Goal: Check status: Check status

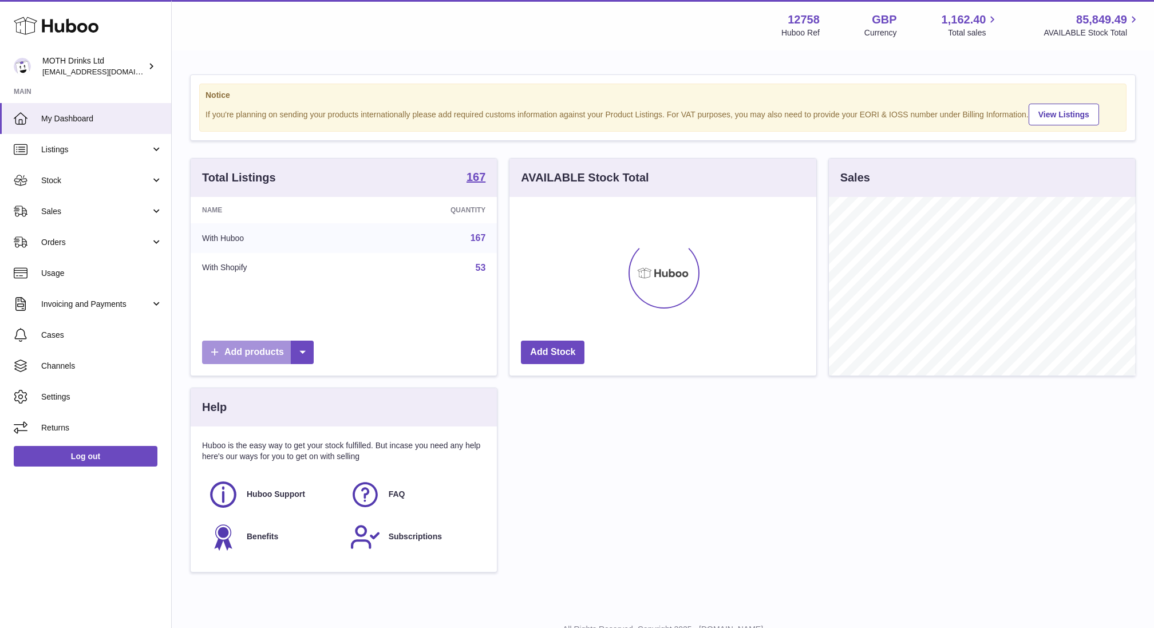
scroll to position [179, 307]
click at [111, 180] on span "Stock" at bounding box center [95, 180] width 109 height 11
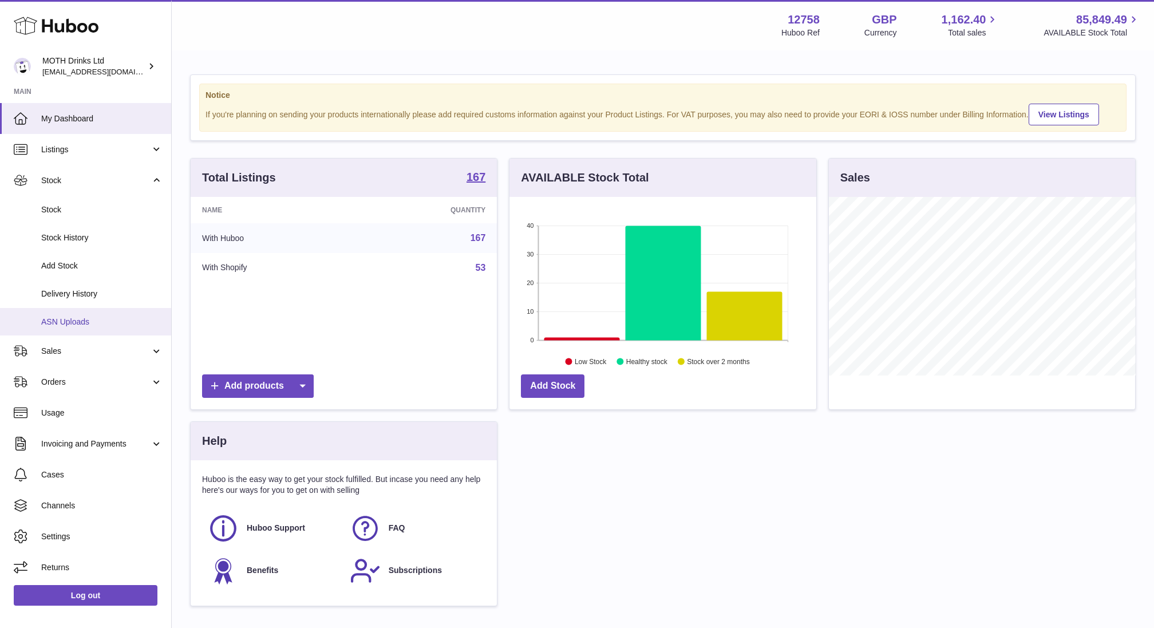
click at [88, 312] on link "ASN Uploads" at bounding box center [85, 322] width 171 height 28
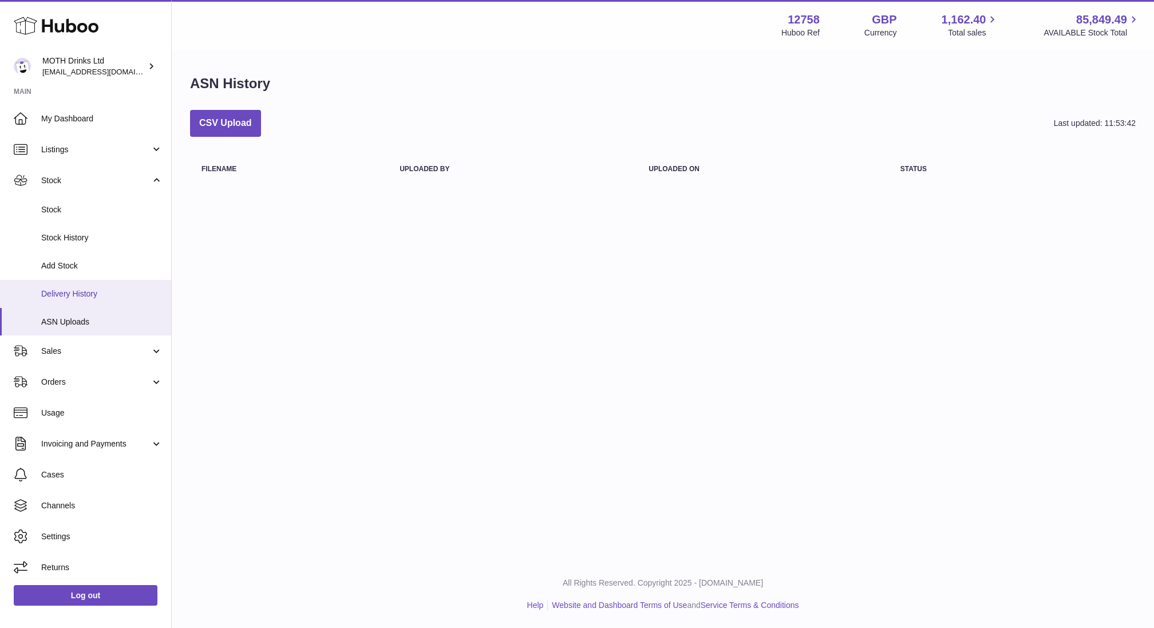
click at [100, 299] on link "Delivery History" at bounding box center [85, 294] width 171 height 28
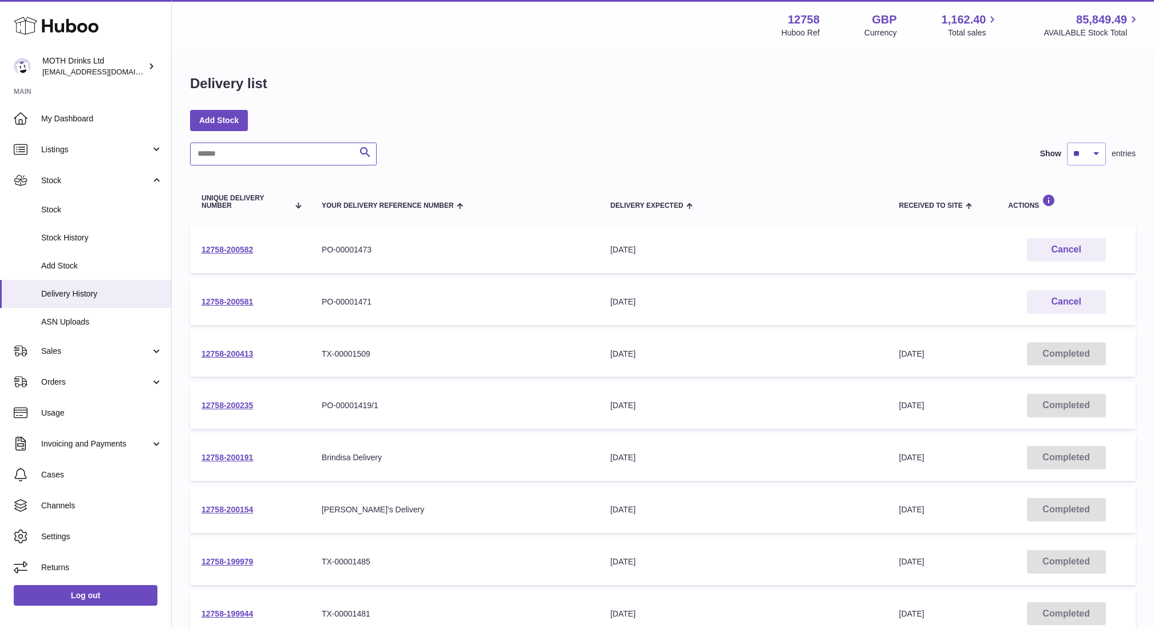
click at [242, 163] on input "text" at bounding box center [283, 154] width 187 height 23
paste input "**********"
type input "**********"
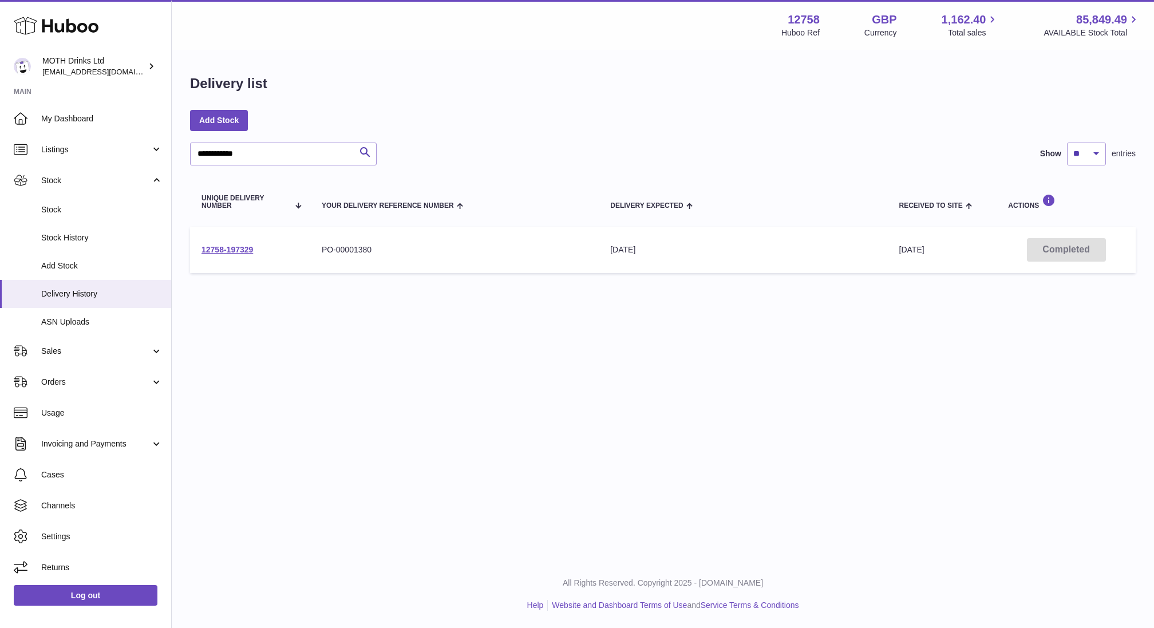
click at [231, 239] on td "12758-197329" at bounding box center [250, 250] width 120 height 46
click at [231, 256] on td "12758-197329" at bounding box center [250, 250] width 120 height 46
click at [231, 251] on link "12758-197329" at bounding box center [227, 249] width 52 height 9
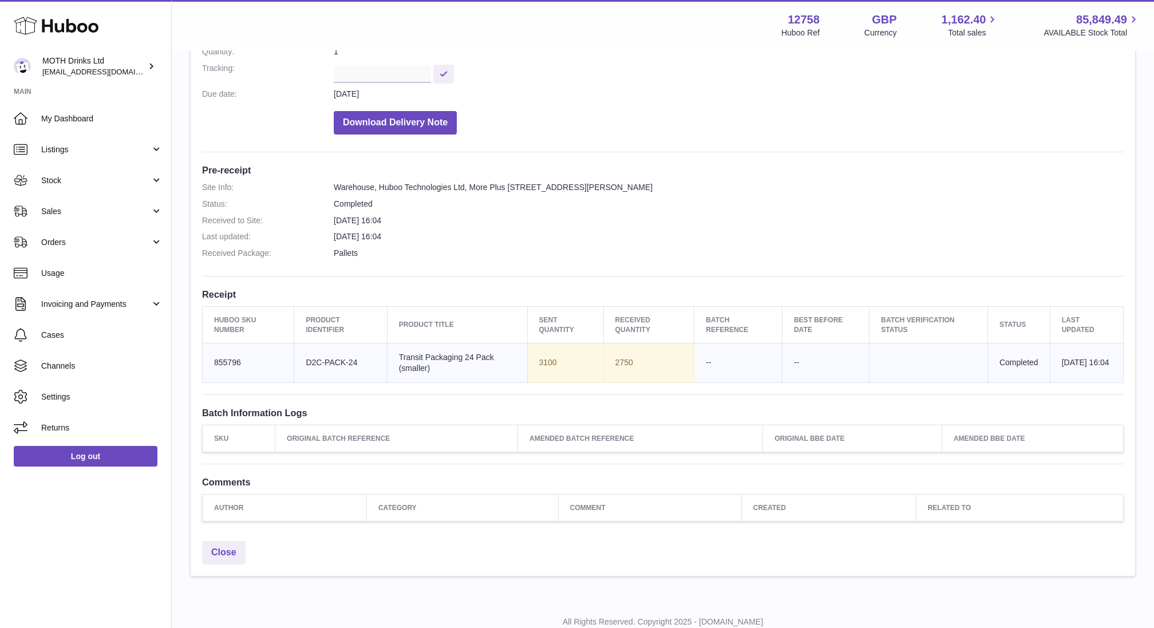
scroll to position [195, 0]
click at [427, 114] on button "Download Delivery Note" at bounding box center [395, 123] width 123 height 23
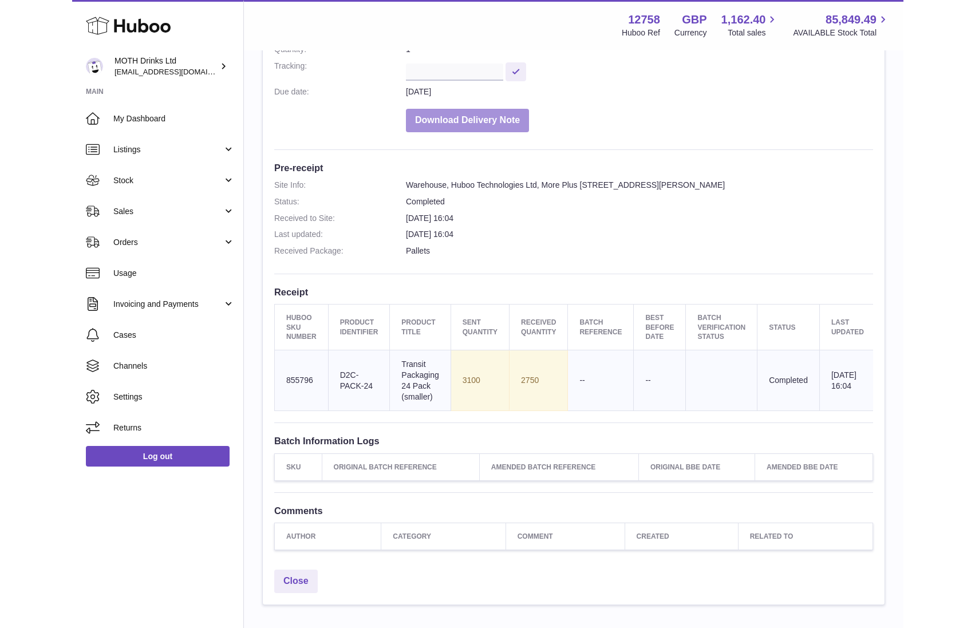
scroll to position [221, 0]
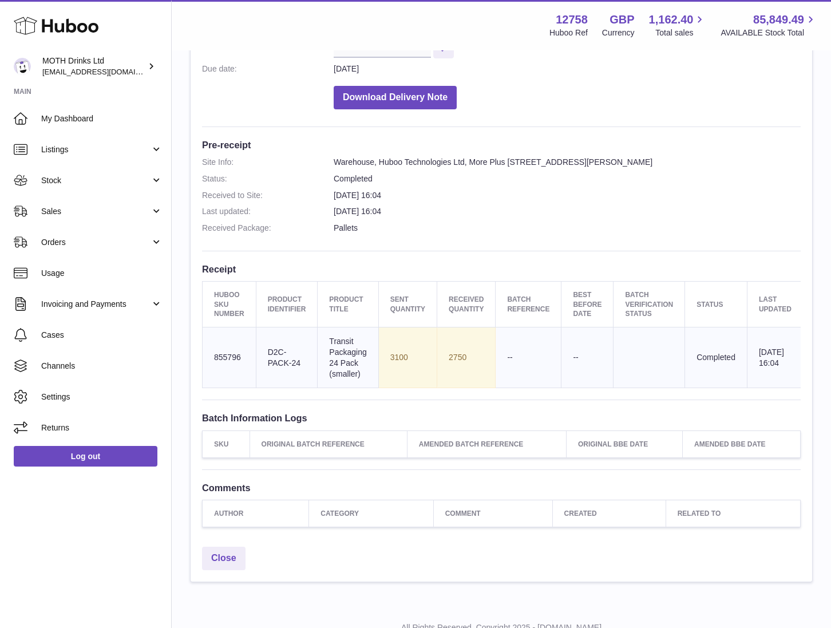
drag, startPoint x: 442, startPoint y: 355, endPoint x: 472, endPoint y: 355, distance: 29.2
click at [472, 355] on td "2750" at bounding box center [466, 357] width 58 height 61
click at [430, 353] on td "Sent Quantity 3100" at bounding box center [407, 357] width 58 height 61
click at [452, 353] on td "2750" at bounding box center [466, 357] width 58 height 61
drag, startPoint x: 448, startPoint y: 353, endPoint x: 521, endPoint y: 368, distance: 75.3
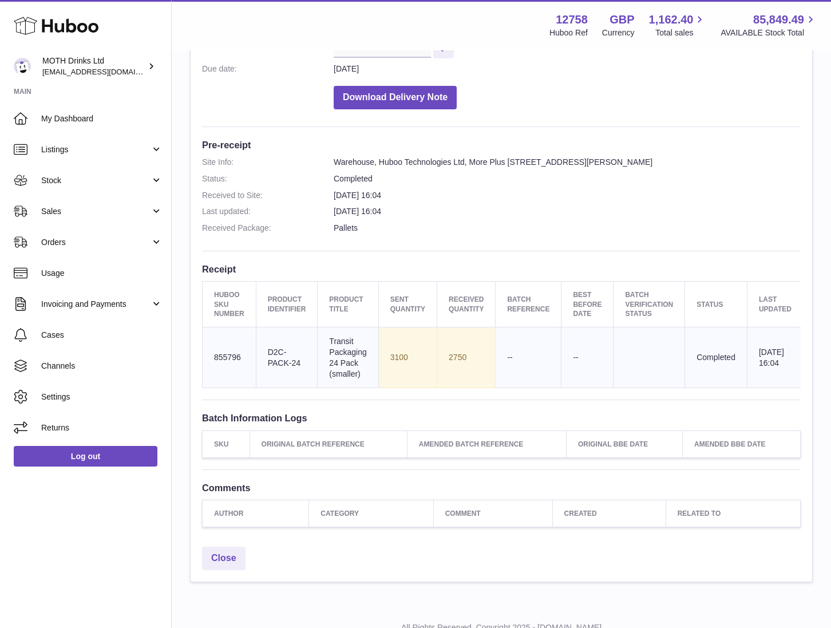
click at [474, 354] on td "2750" at bounding box center [466, 357] width 58 height 61
click at [453, 343] on td "2750" at bounding box center [466, 357] width 58 height 61
drag, startPoint x: 445, startPoint y: 356, endPoint x: 464, endPoint y: 357, distance: 18.3
click at [464, 357] on td "2750" at bounding box center [466, 357] width 58 height 61
click at [469, 358] on td "2750" at bounding box center [466, 357] width 58 height 61
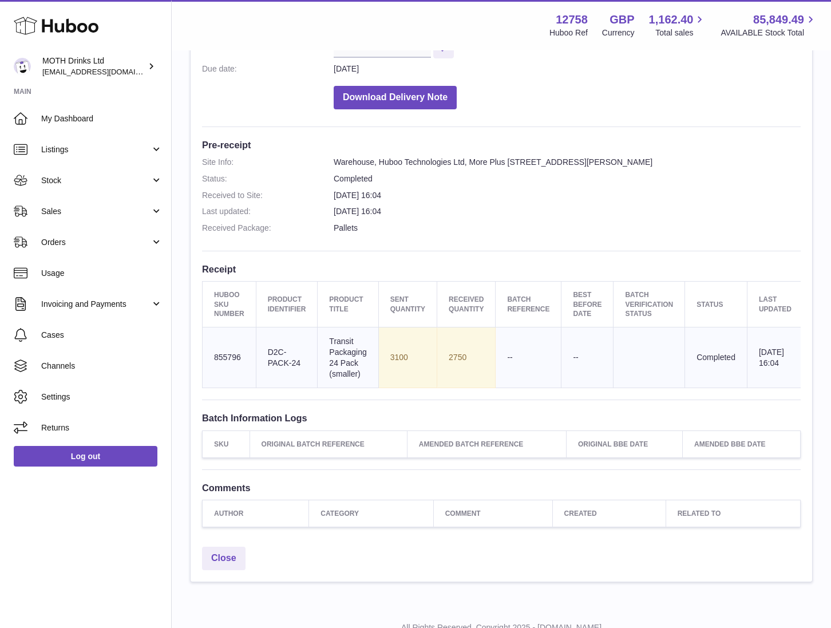
click at [445, 190] on dd "17th Jun 2025 16:04" at bounding box center [567, 195] width 467 height 11
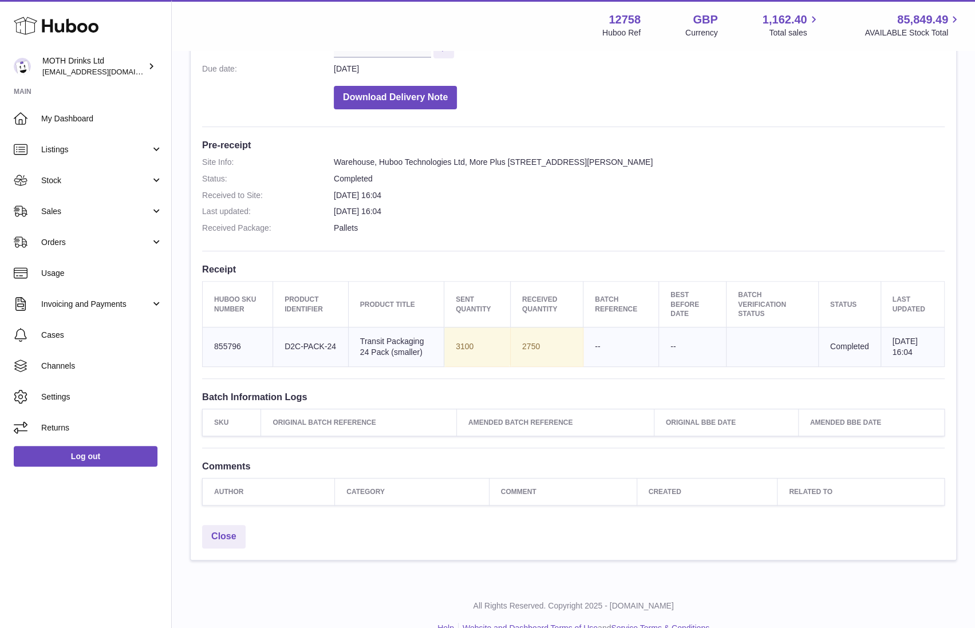
scroll to position [0, 0]
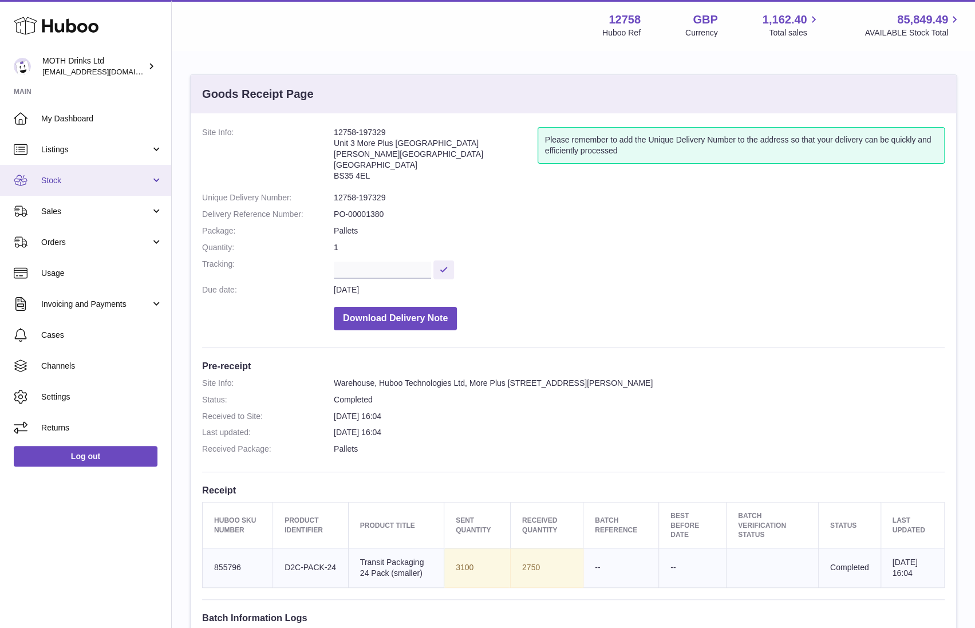
click at [65, 179] on span "Stock" at bounding box center [95, 180] width 109 height 11
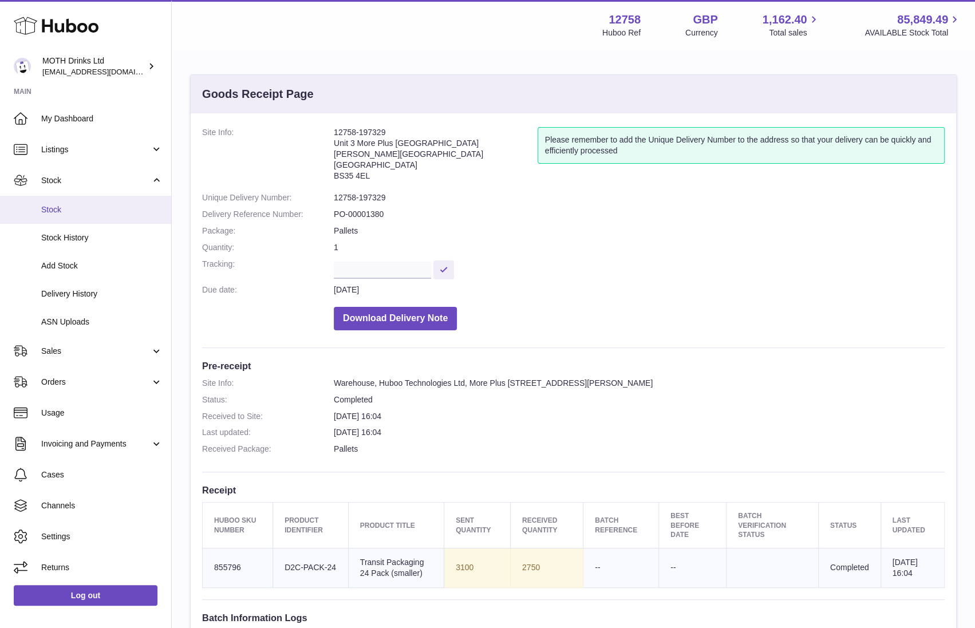
click at [81, 204] on span "Stock" at bounding box center [101, 209] width 121 height 11
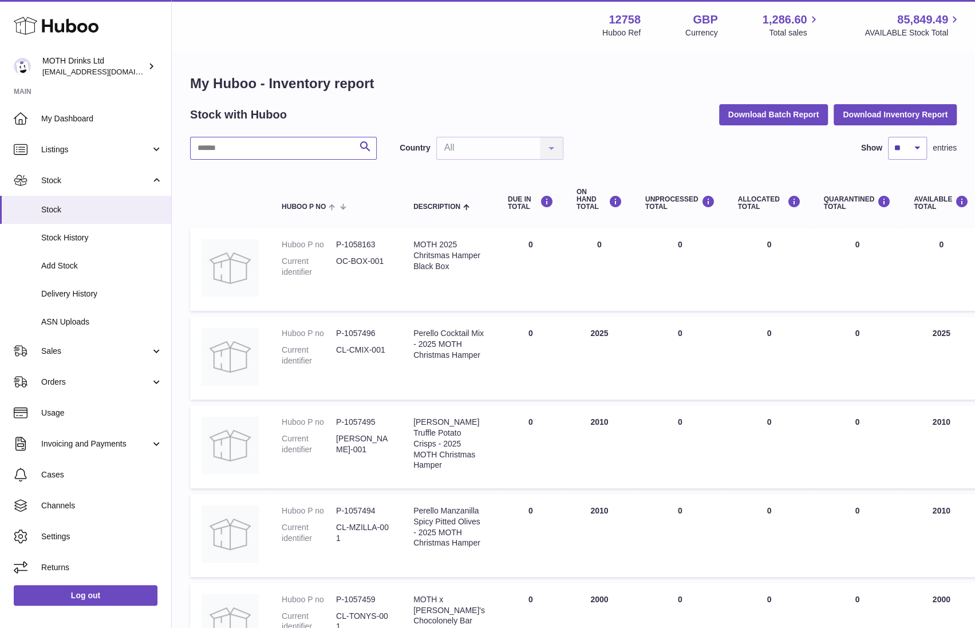
click at [266, 144] on input "text" at bounding box center [283, 148] width 187 height 23
paste input "**********"
type input "**********"
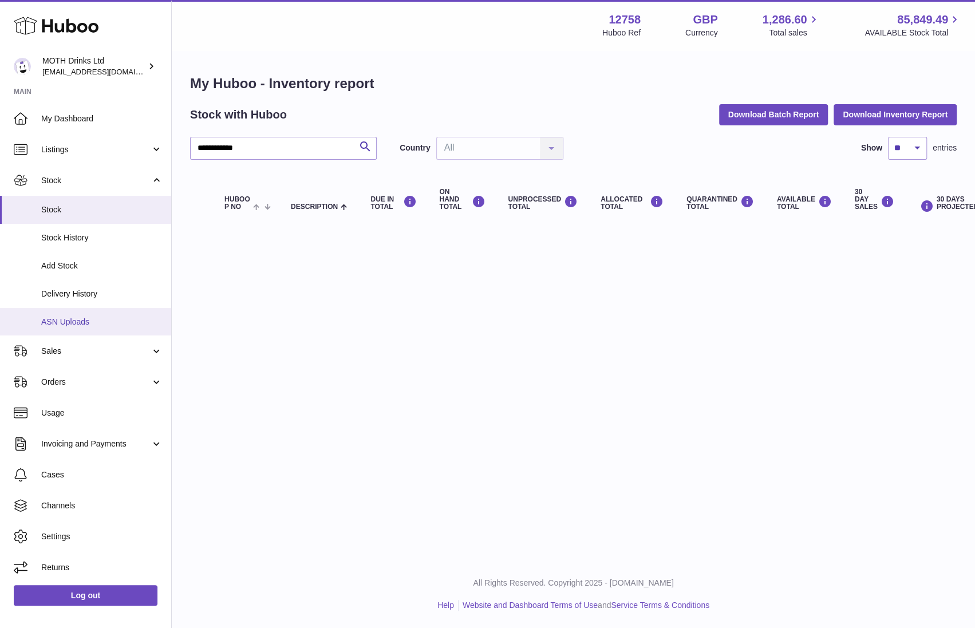
click at [75, 318] on span "ASN Uploads" at bounding box center [101, 321] width 121 height 11
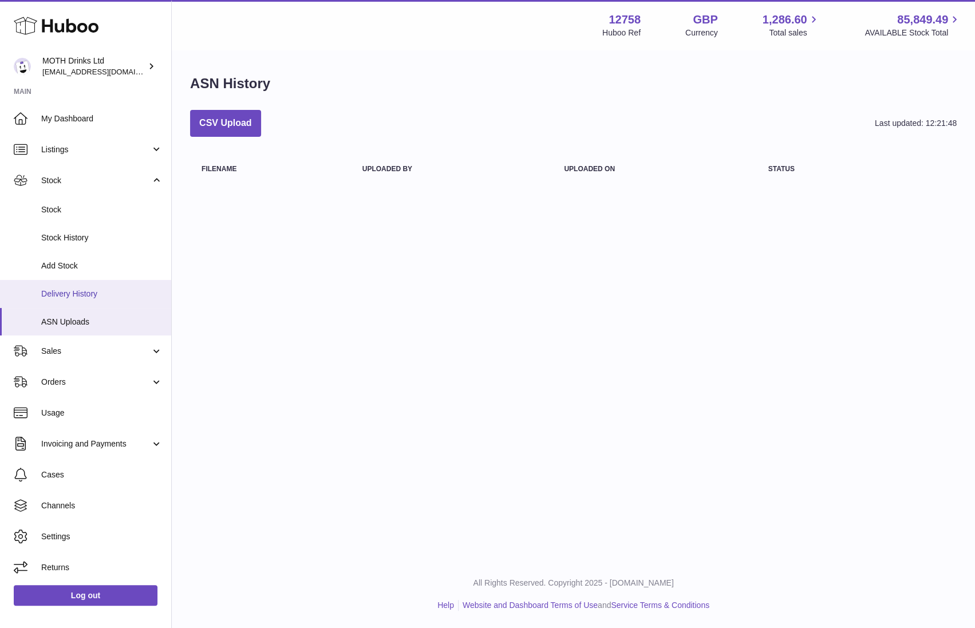
click at [68, 295] on span "Delivery History" at bounding box center [101, 293] width 121 height 11
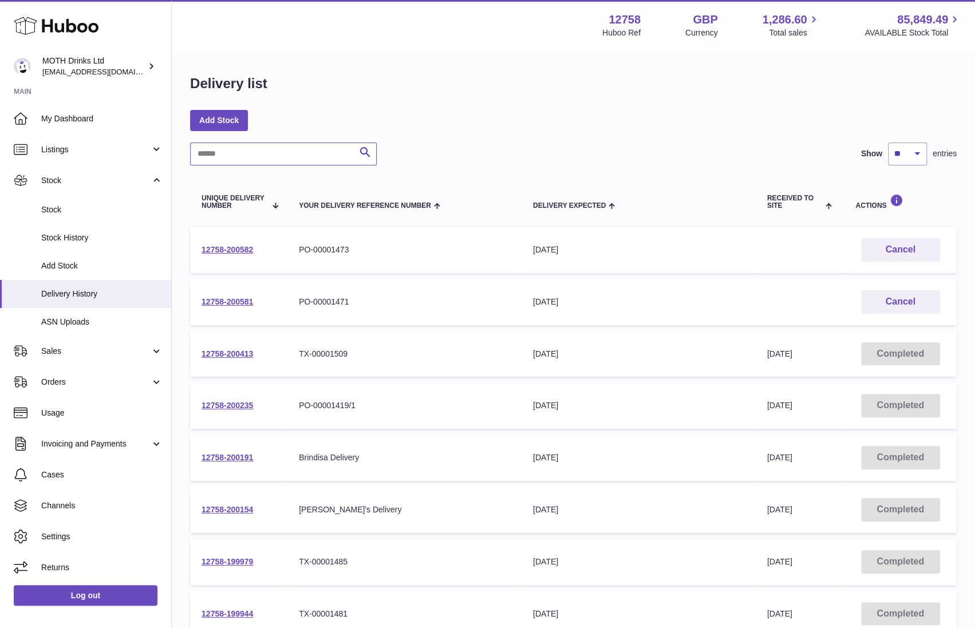
click at [229, 158] on input "text" at bounding box center [283, 154] width 187 height 23
type input "*"
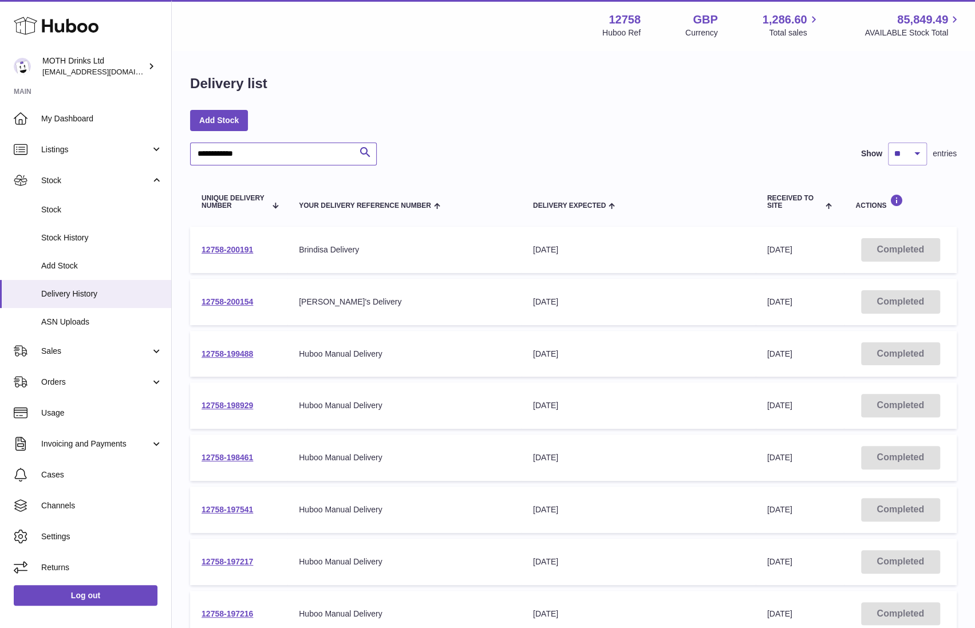
type input "**********"
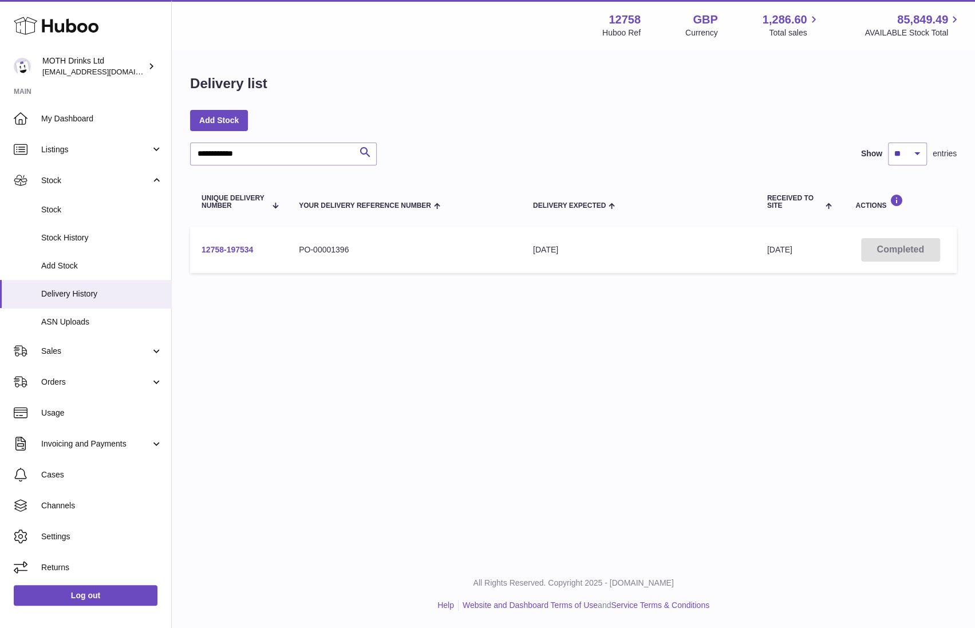
click at [240, 253] on link "12758-197534" at bounding box center [227, 249] width 52 height 9
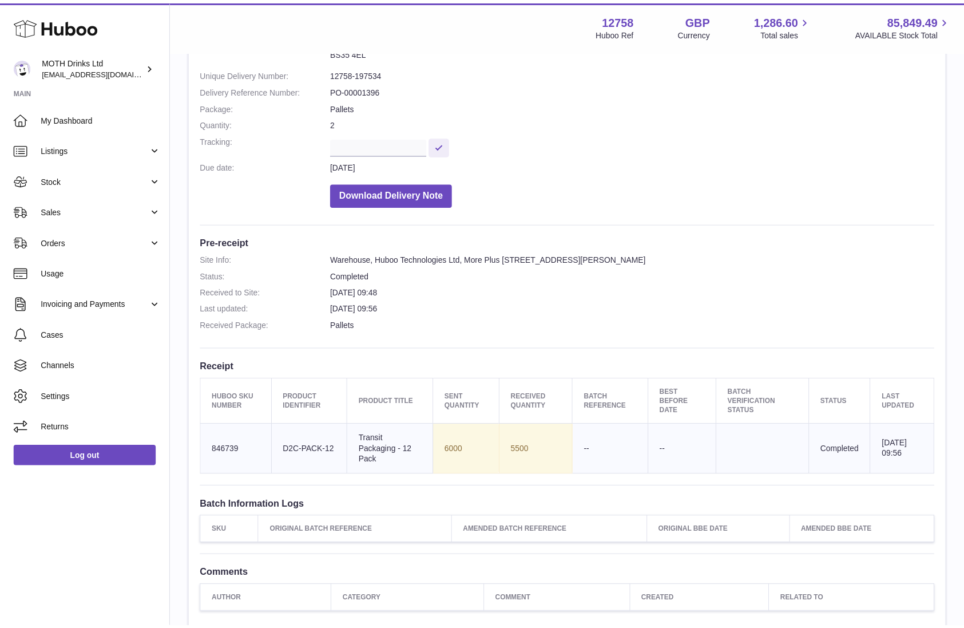
scroll to position [251, 0]
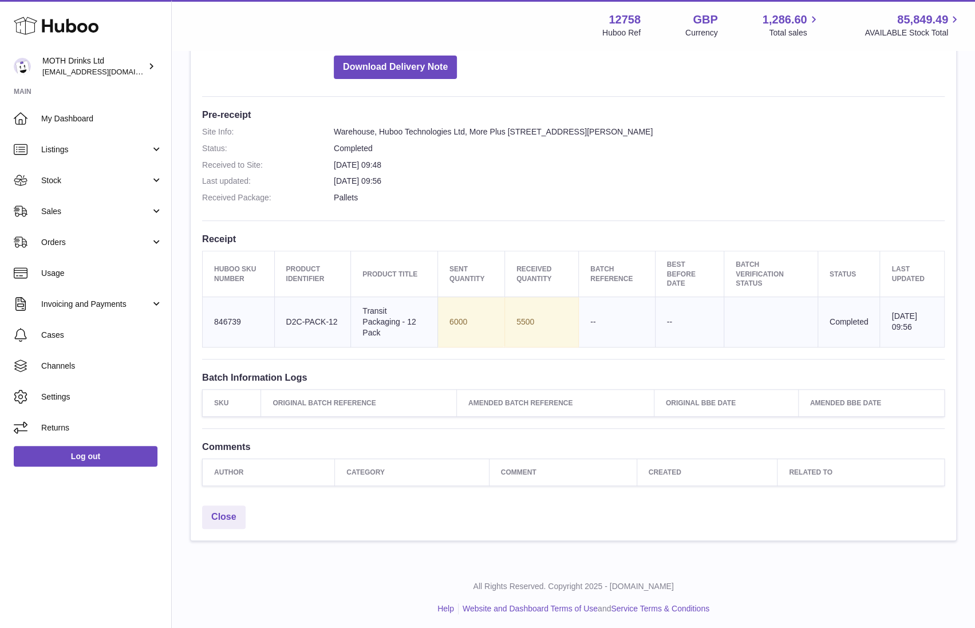
drag, startPoint x: 283, startPoint y: 318, endPoint x: 336, endPoint y: 318, distance: 52.7
click at [337, 318] on td "Client Identifier D2C-PACK-12" at bounding box center [312, 321] width 77 height 50
copy td "D2C-PACK-12"
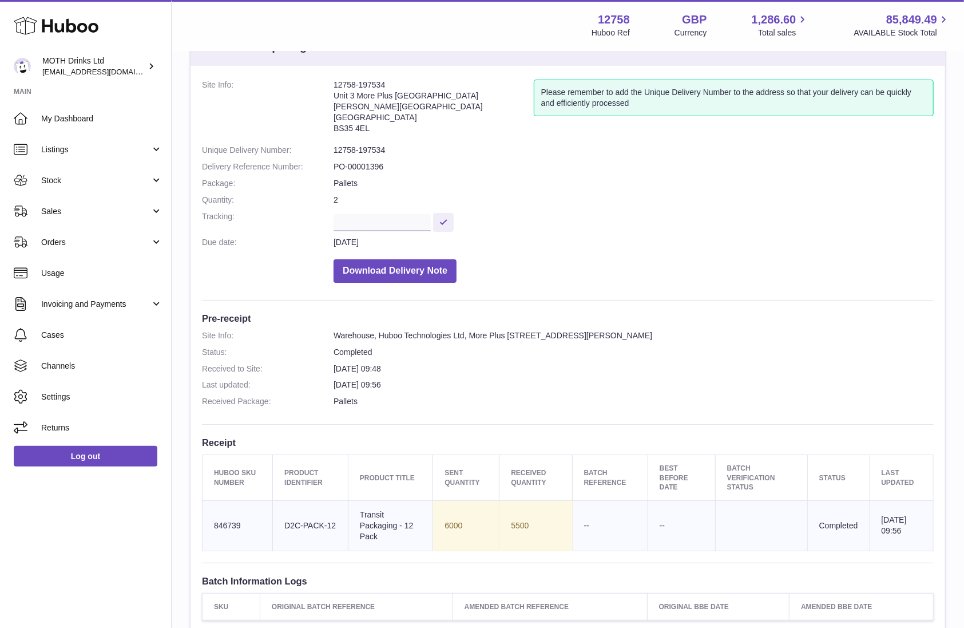
scroll to position [0, 0]
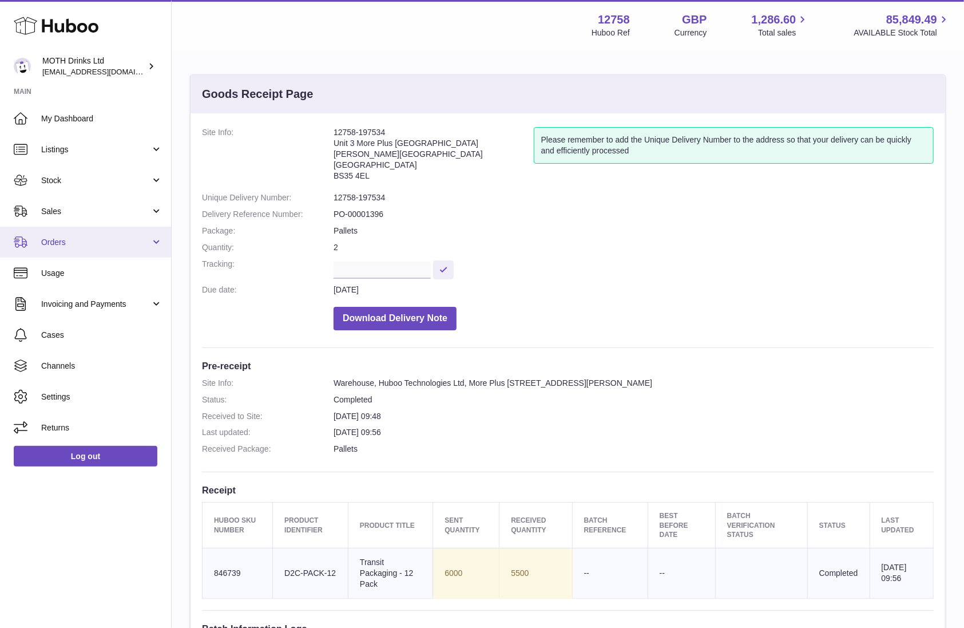
click at [73, 238] on span "Orders" at bounding box center [95, 242] width 109 height 11
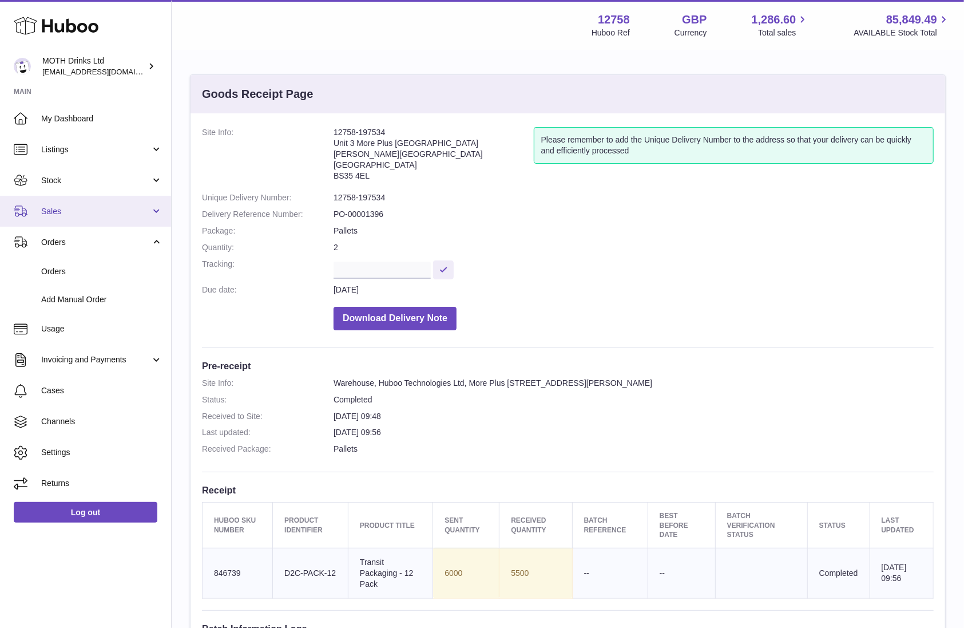
click at [69, 217] on link "Sales" at bounding box center [85, 211] width 171 height 31
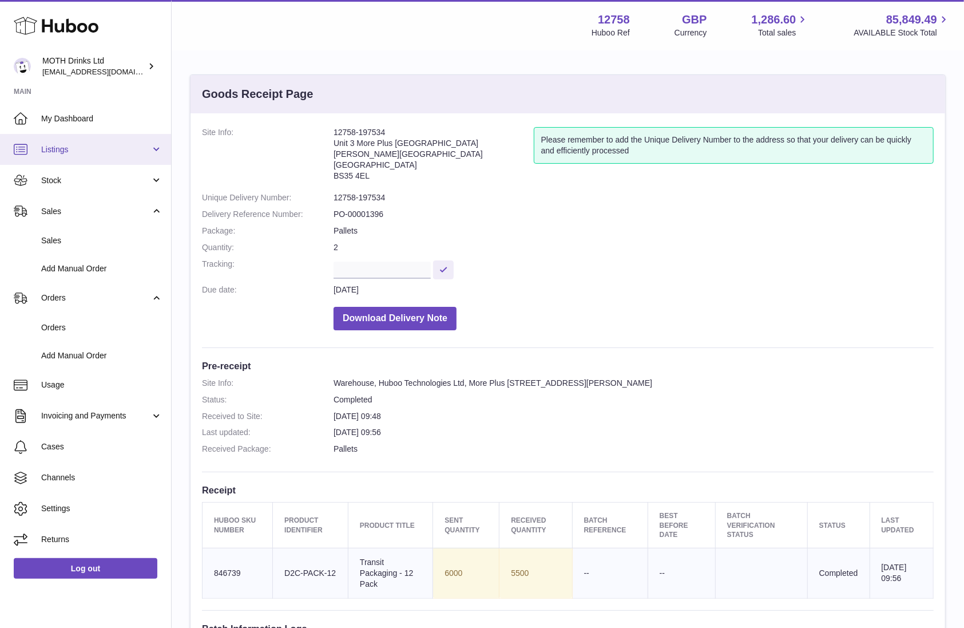
click at [73, 140] on link "Listings" at bounding box center [85, 149] width 171 height 31
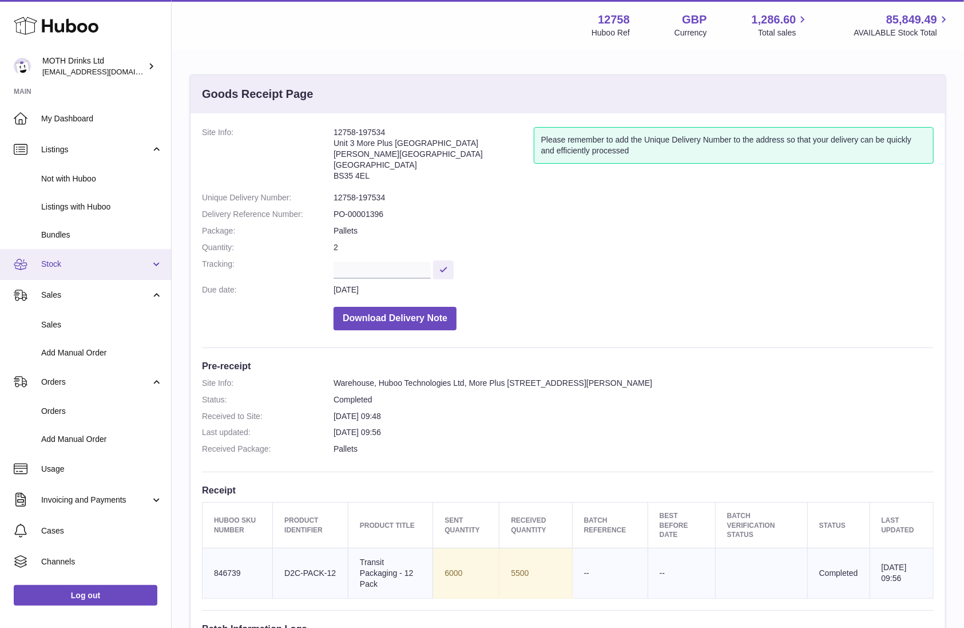
click at [65, 252] on link "Stock" at bounding box center [85, 264] width 171 height 31
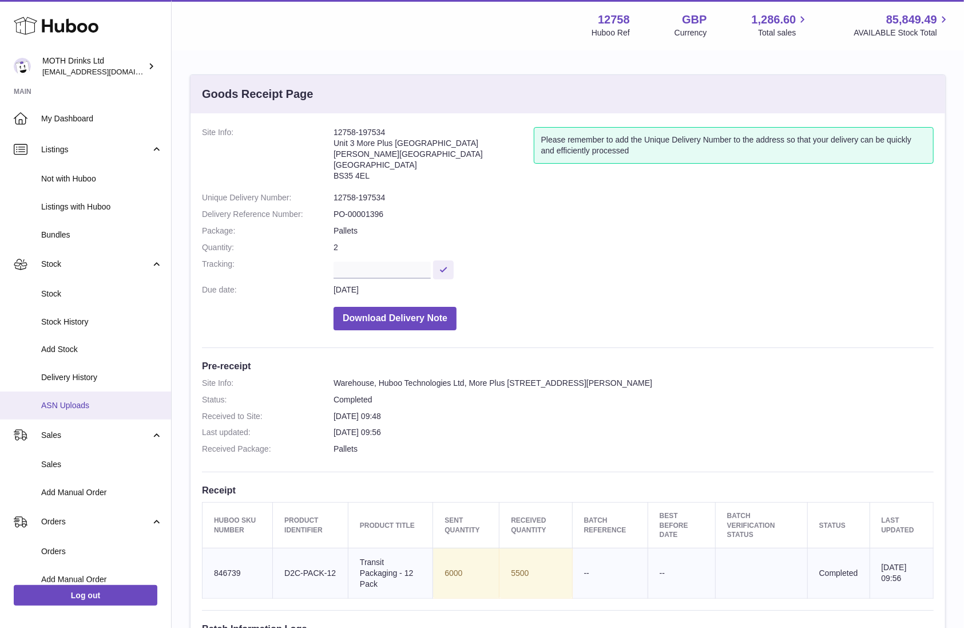
click at [65, 400] on span "ASN Uploads" at bounding box center [101, 405] width 121 height 11
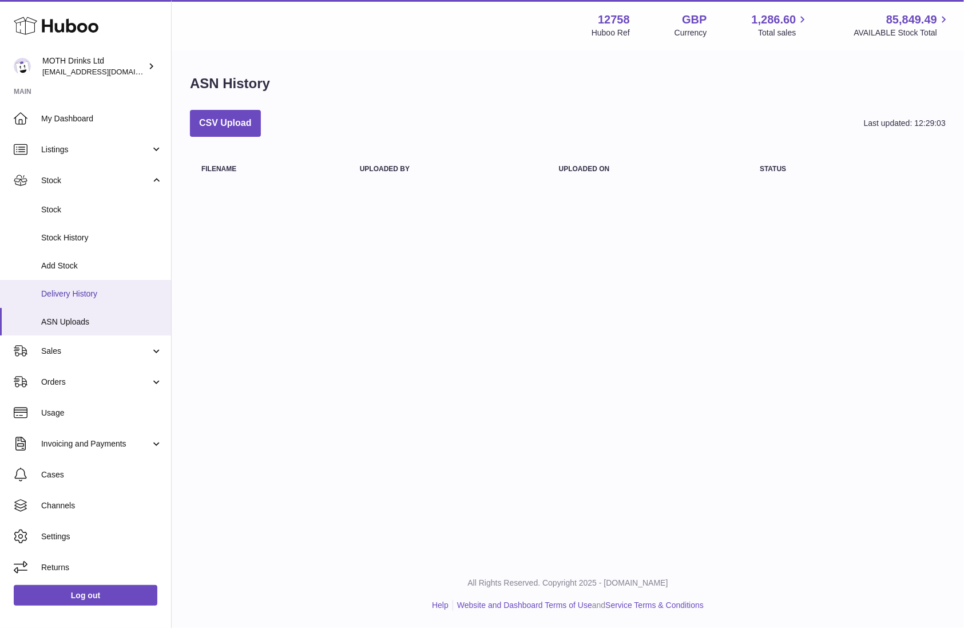
click at [58, 286] on link "Delivery History" at bounding box center [85, 294] width 171 height 28
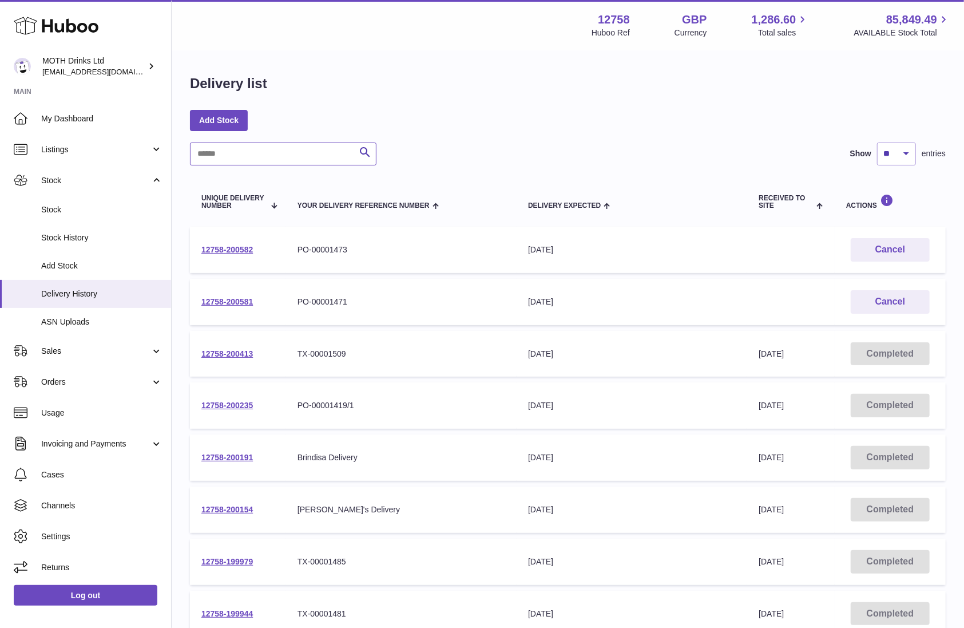
click at [242, 153] on input "text" at bounding box center [283, 154] width 187 height 23
paste input "**********"
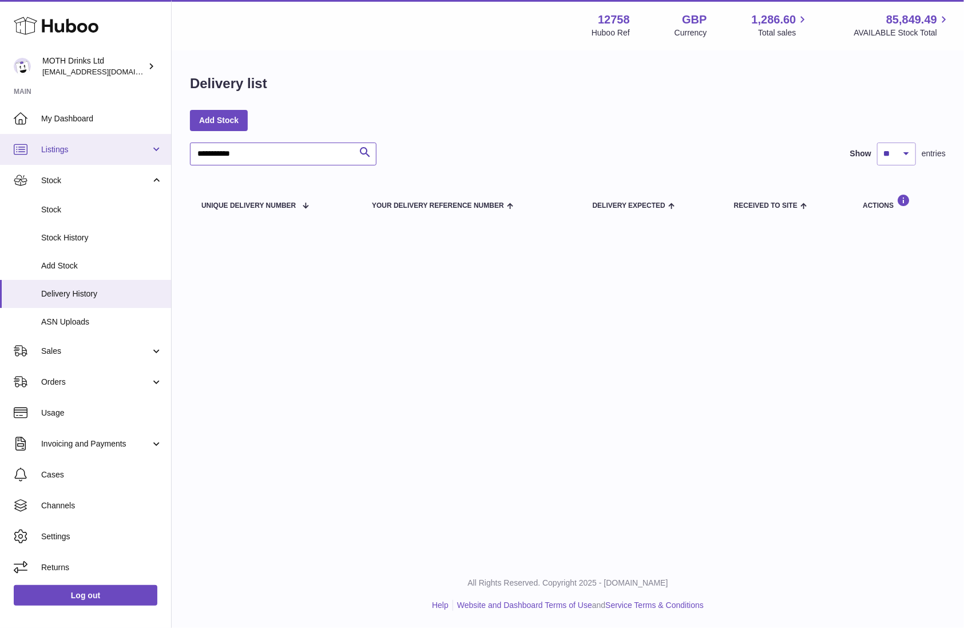
drag, startPoint x: 212, startPoint y: 155, endPoint x: 147, endPoint y: 155, distance: 65.2
click at [150, 155] on div "**********" at bounding box center [482, 314] width 964 height 628
type input "********"
click at [215, 151] on input "********" at bounding box center [283, 154] width 187 height 23
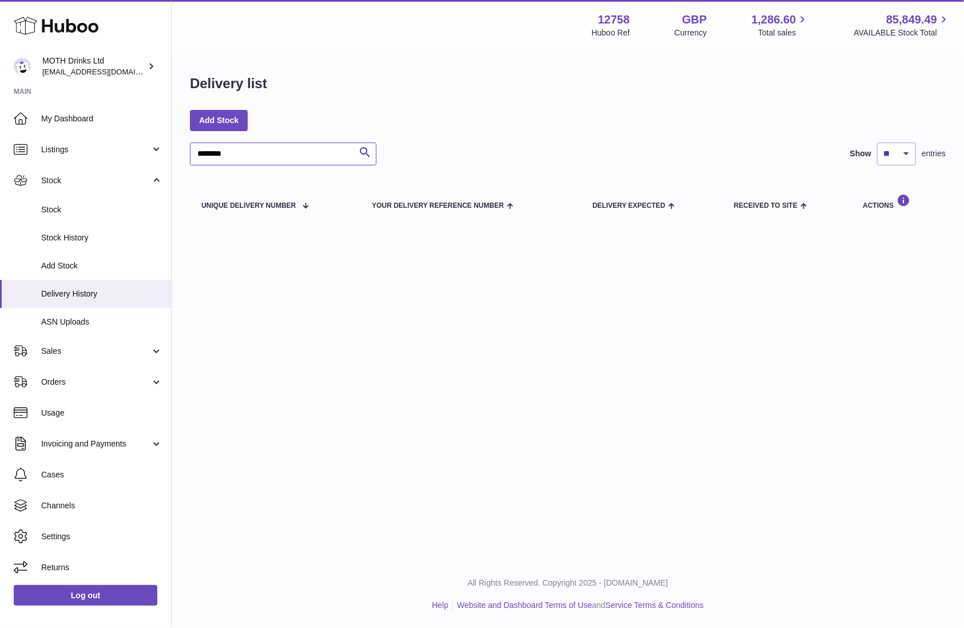
click at [215, 151] on input "********" at bounding box center [283, 154] width 187 height 23
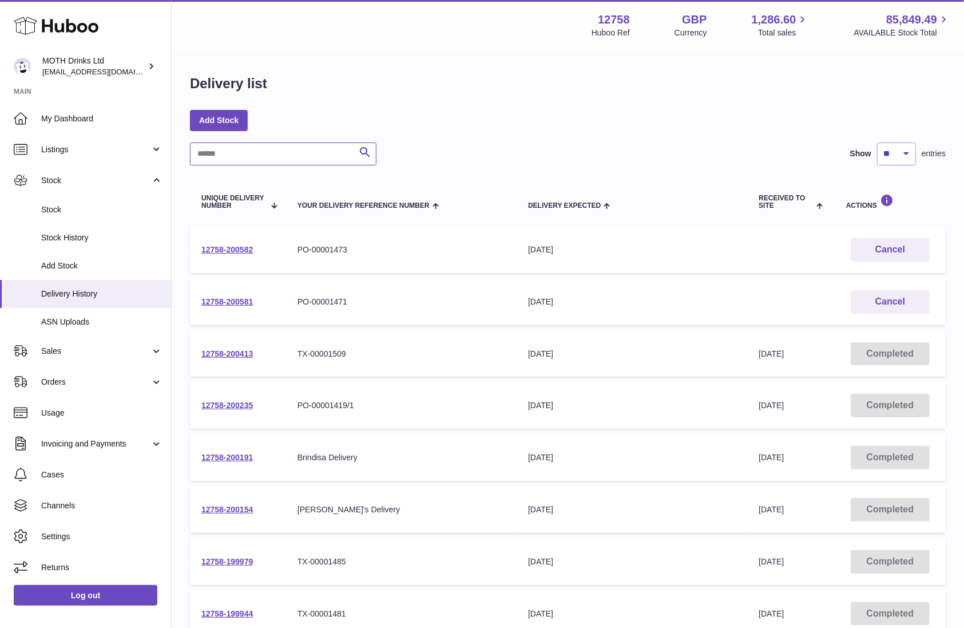
scroll to position [238, 0]
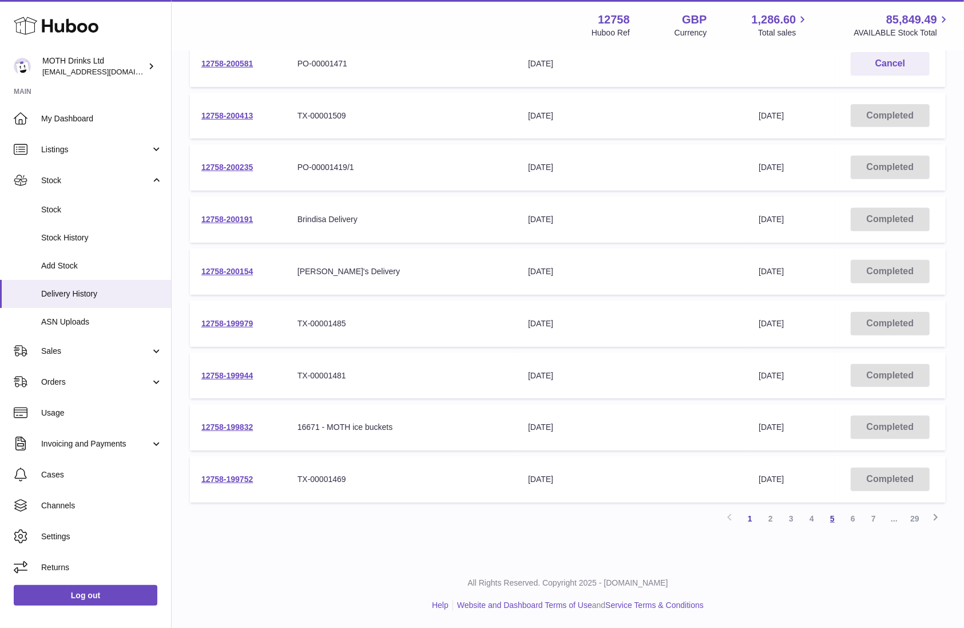
click at [830, 522] on link "5" at bounding box center [832, 518] width 21 height 21
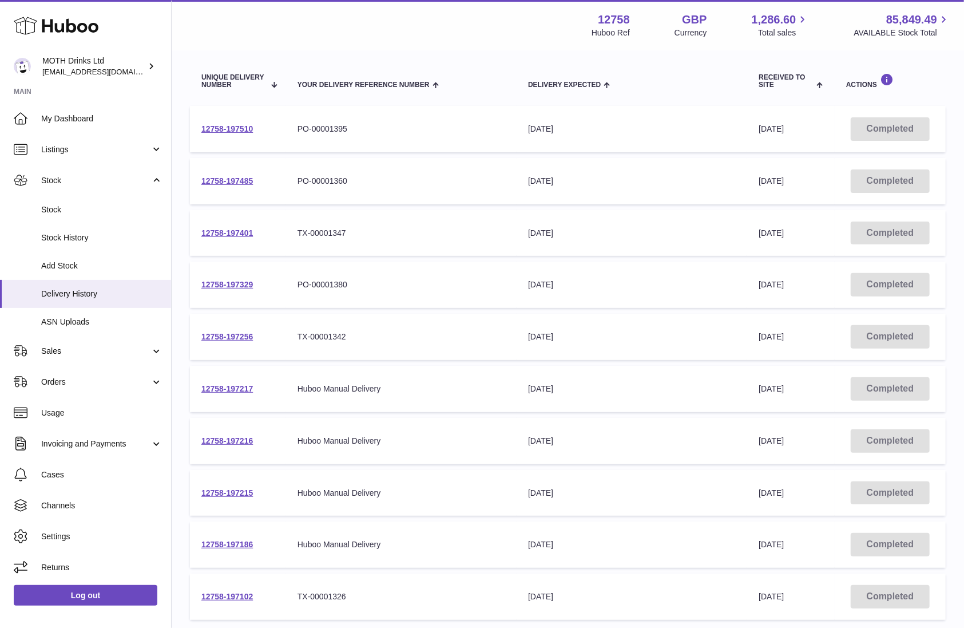
scroll to position [238, 0]
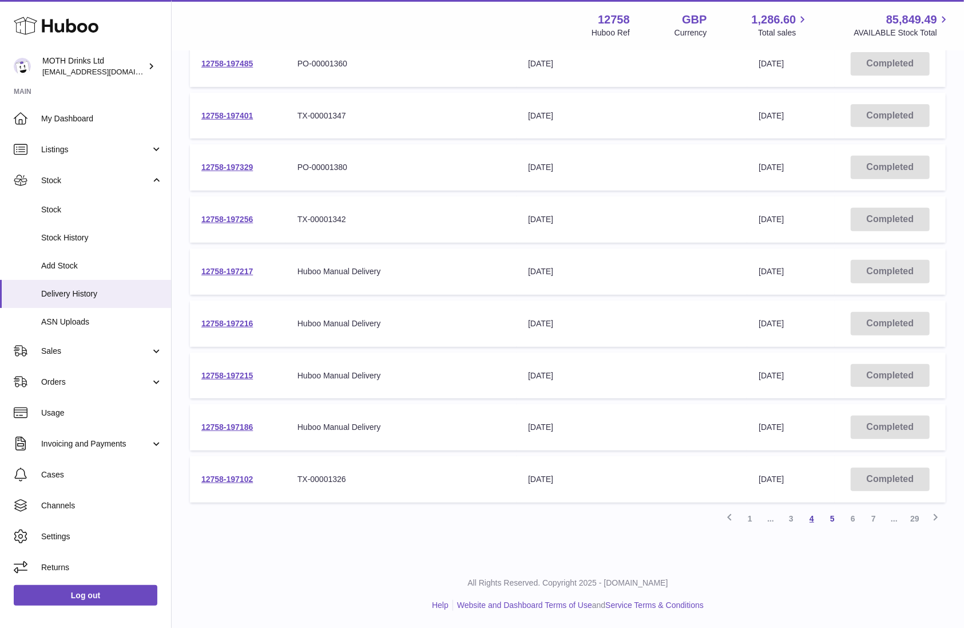
click at [818, 521] on link "4" at bounding box center [812, 518] width 21 height 21
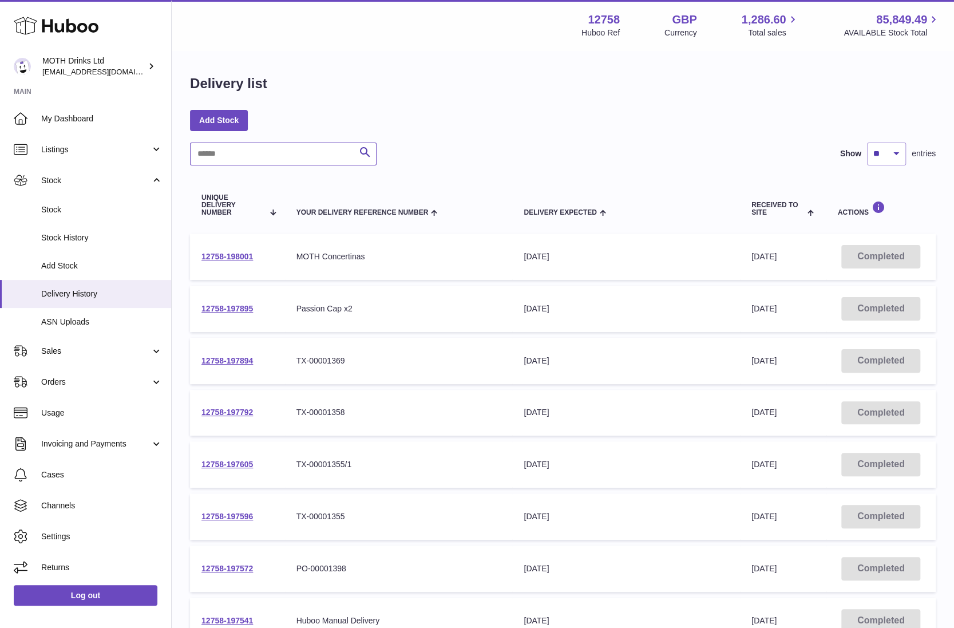
click at [264, 157] on input "text" at bounding box center [283, 154] width 187 height 23
paste input "**********"
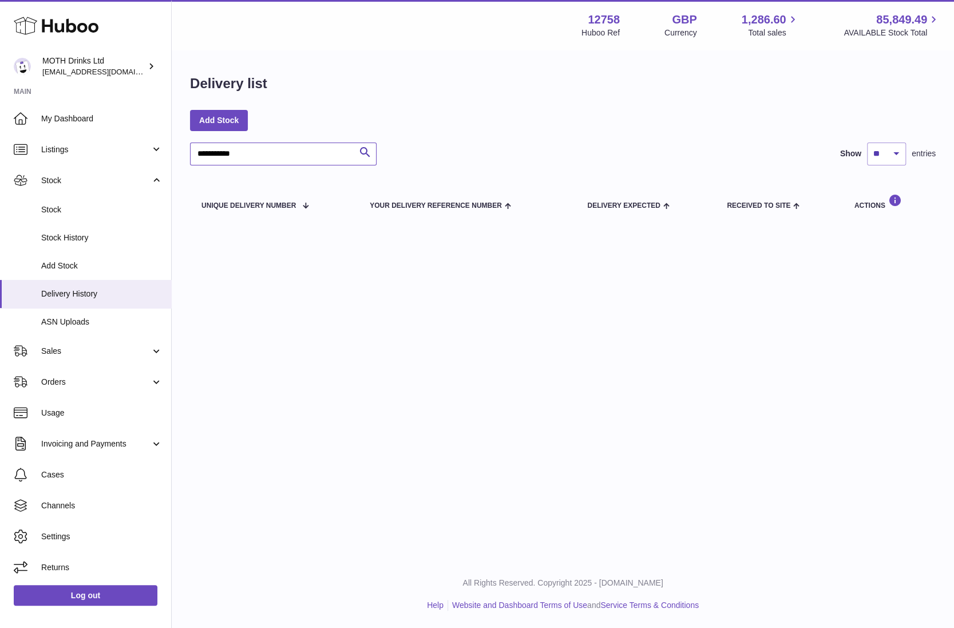
click at [206, 152] on input "**********" at bounding box center [283, 154] width 187 height 23
type input "*******"
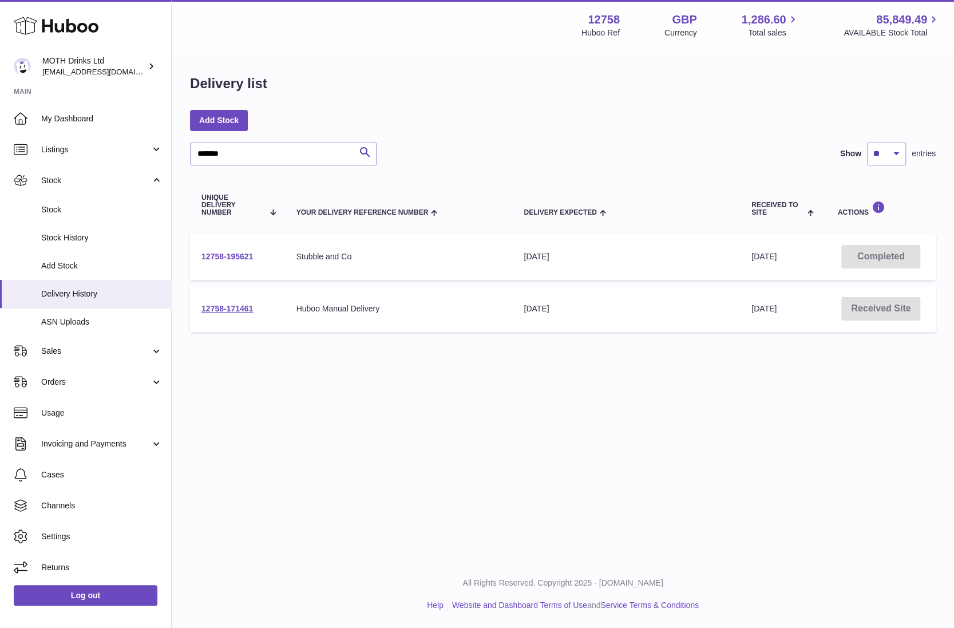
click at [229, 252] on link "12758-195621" at bounding box center [227, 256] width 52 height 9
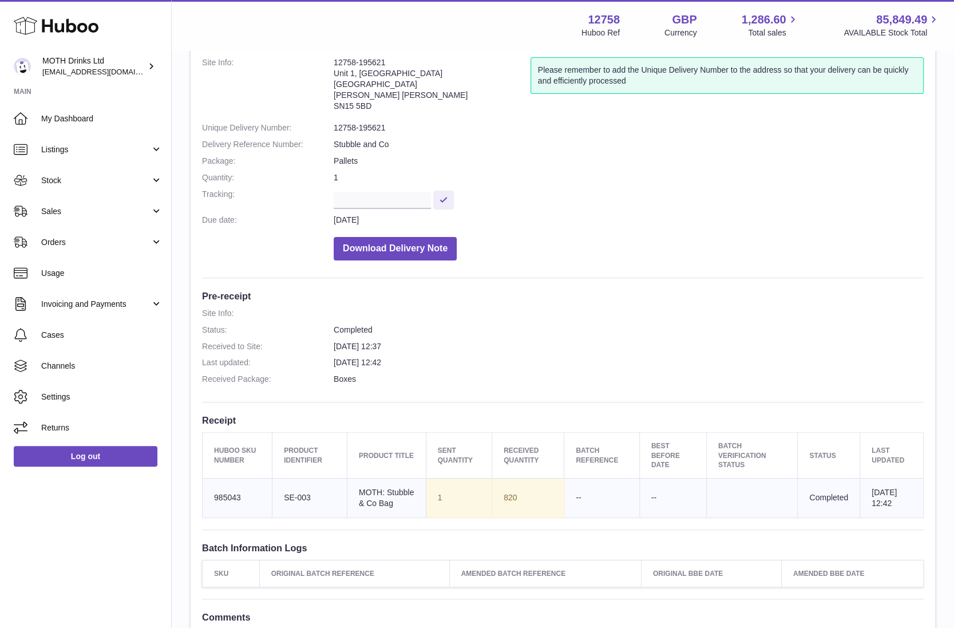
scroll to position [113, 0]
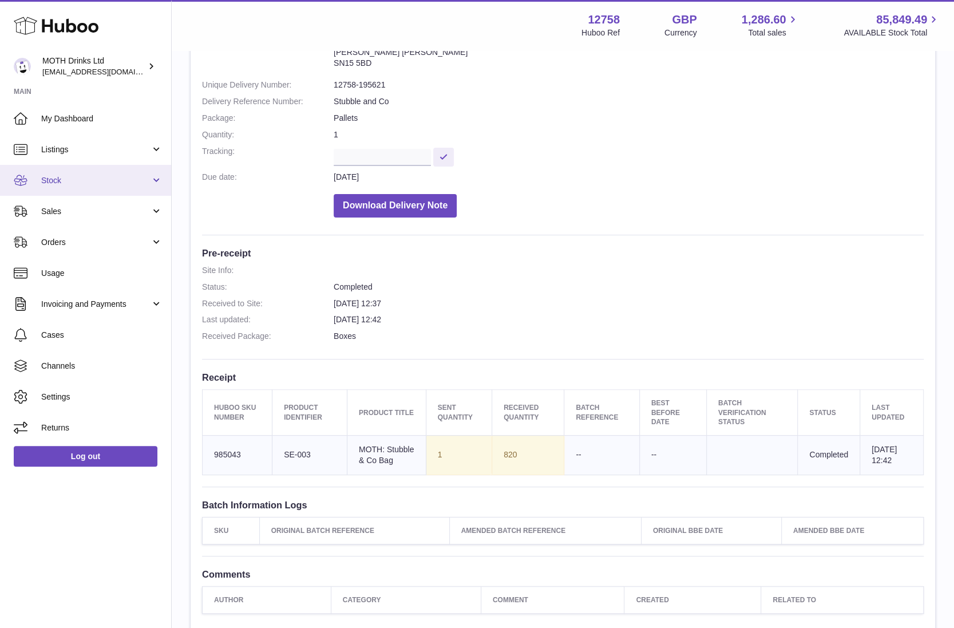
click at [76, 174] on link "Stock" at bounding box center [85, 180] width 171 height 31
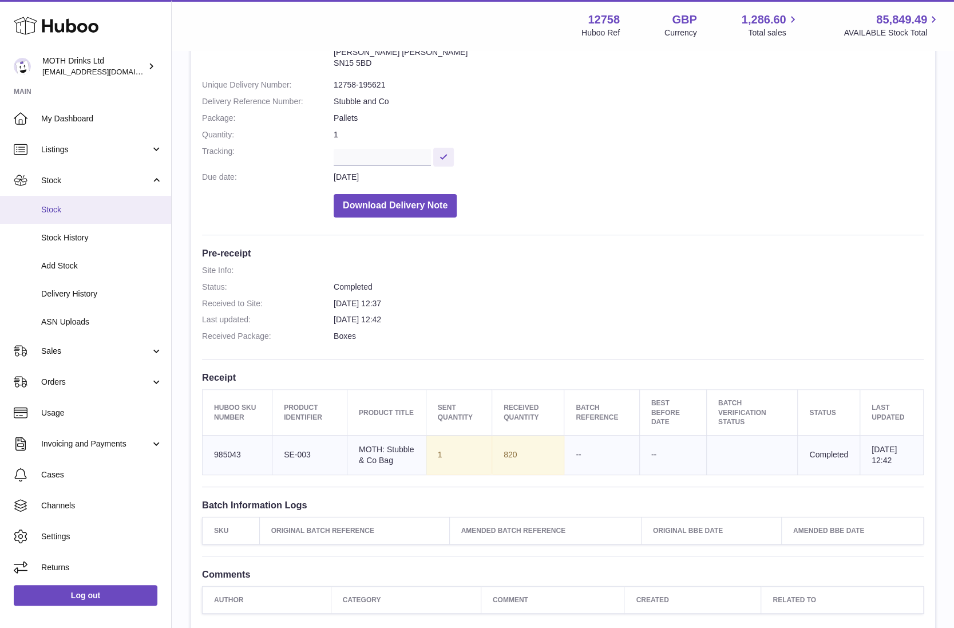
click at [78, 205] on span "Stock" at bounding box center [101, 209] width 121 height 11
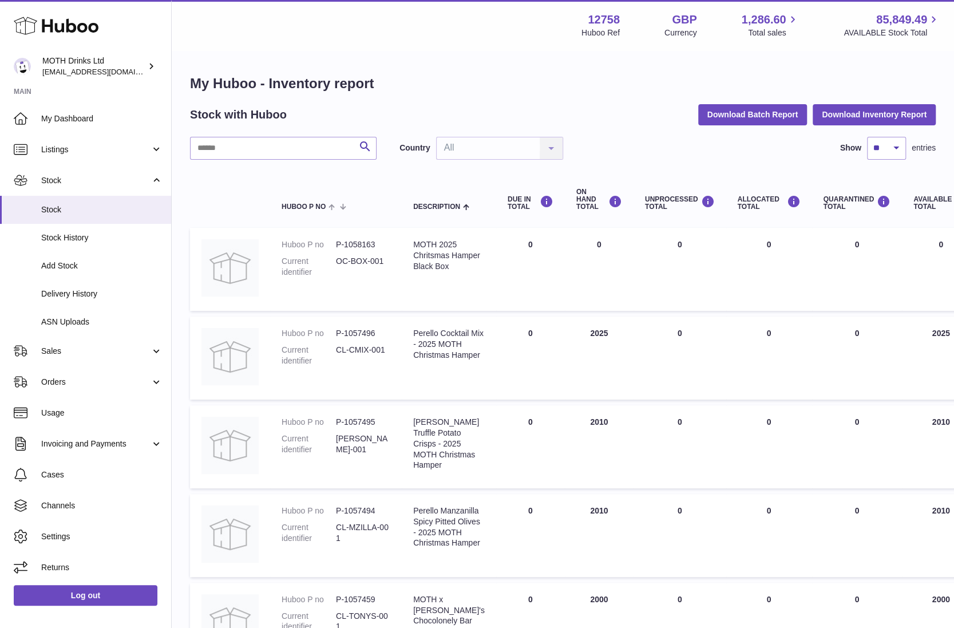
click at [233, 163] on div "Search Country All All No elements found. Consider changing the search query. L…" at bounding box center [563, 636] width 746 height 998
click at [233, 149] on input "text" at bounding box center [283, 148] width 187 height 23
click at [75, 287] on link "Delivery History" at bounding box center [85, 294] width 171 height 28
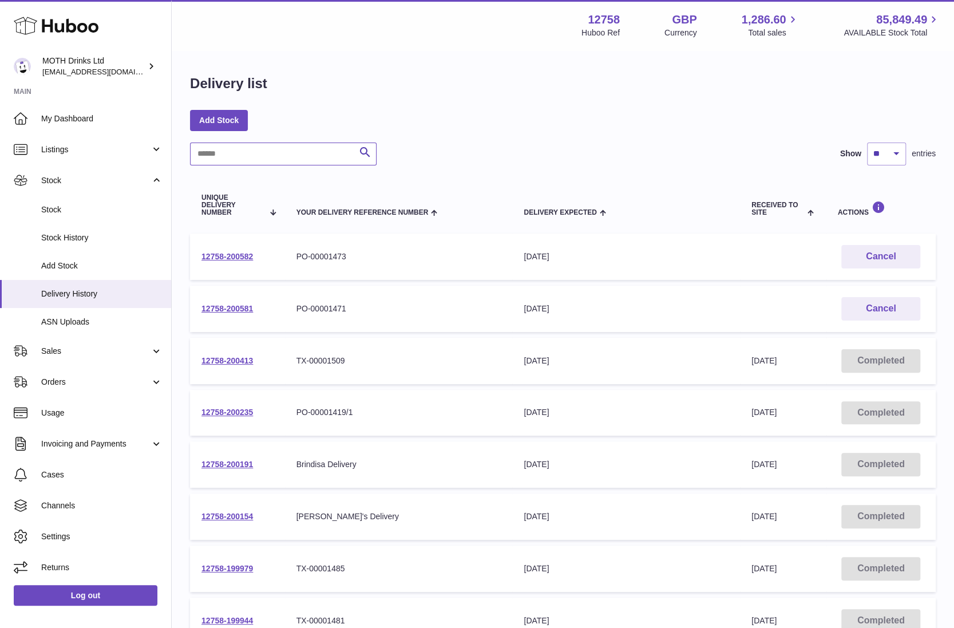
click at [227, 156] on input "text" at bounding box center [283, 154] width 187 height 23
paste input "**********"
type input "**********"
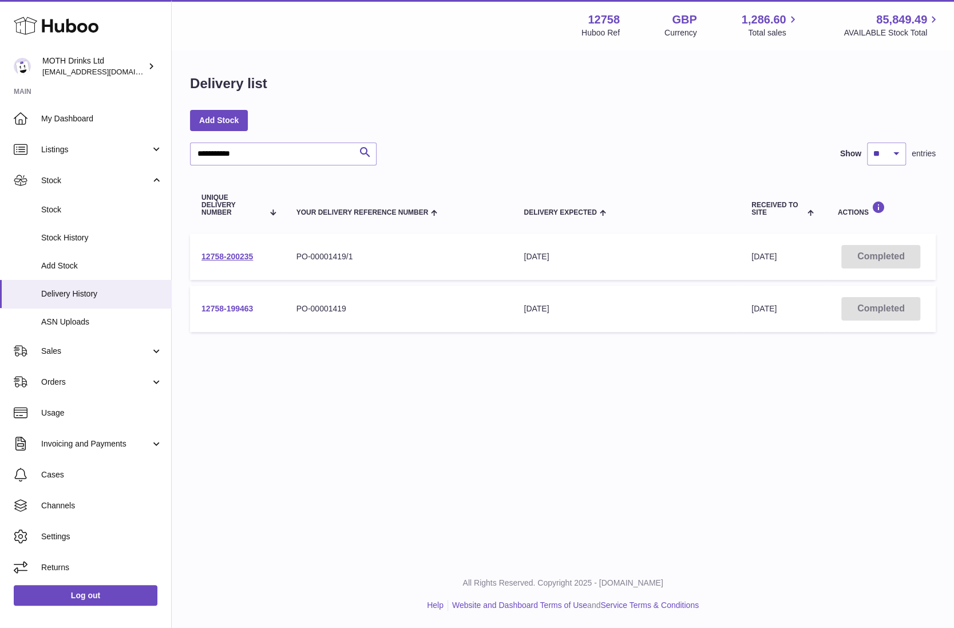
click at [249, 310] on link "12758-199463" at bounding box center [227, 308] width 52 height 9
click at [226, 254] on link "12758-200235" at bounding box center [227, 256] width 52 height 9
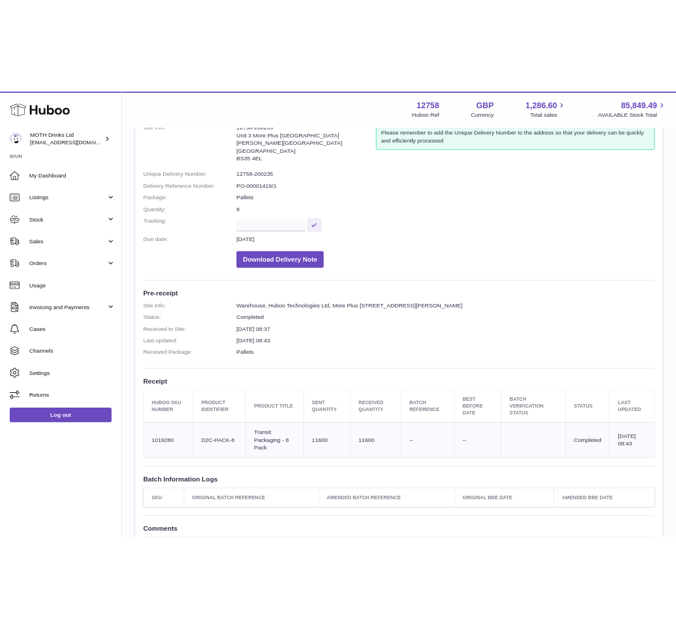
scroll to position [100, 0]
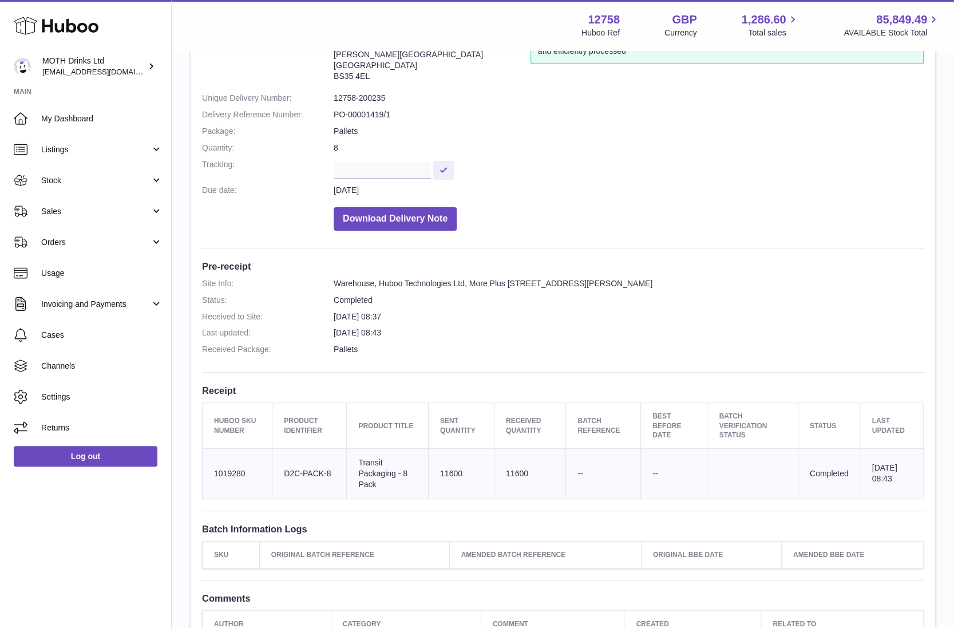
drag, startPoint x: 503, startPoint y: 472, endPoint x: 539, endPoint y: 489, distance: 40.2
click at [535, 480] on td "11600" at bounding box center [530, 473] width 72 height 50
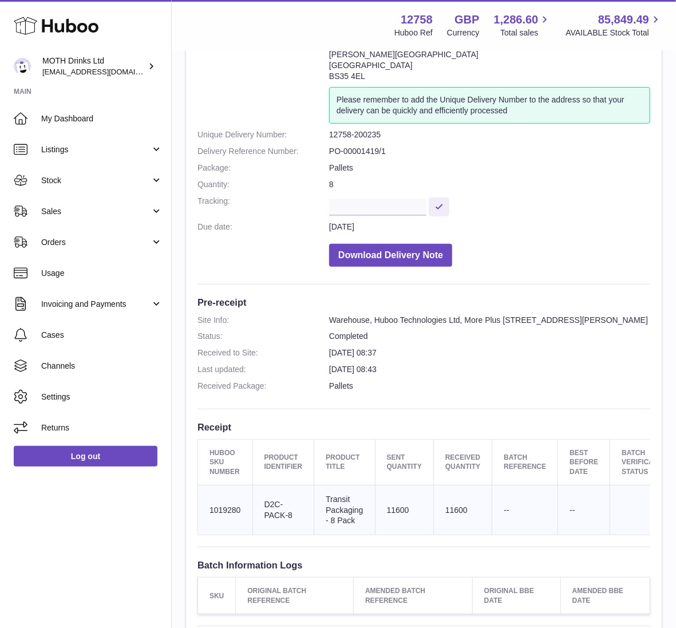
drag, startPoint x: 387, startPoint y: 515, endPoint x: 413, endPoint y: 516, distance: 25.2
click at [413, 515] on td "Sent Quantity 11600" at bounding box center [404, 510] width 58 height 50
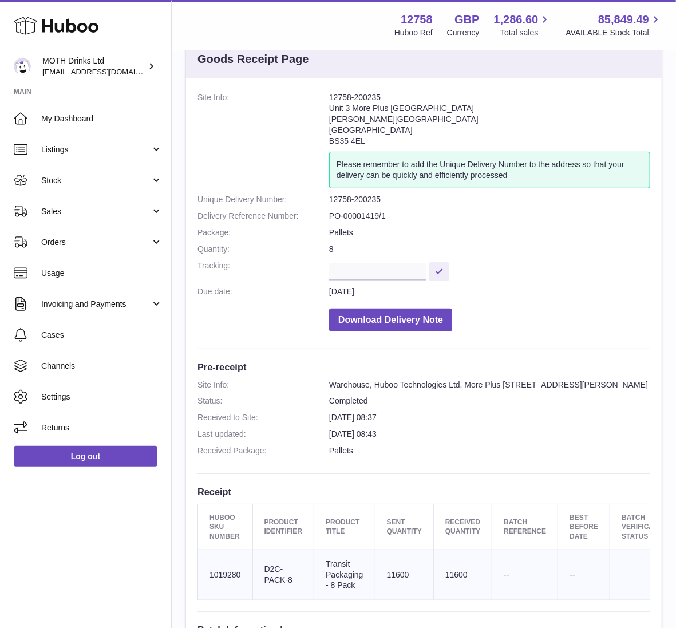
scroll to position [33, 0]
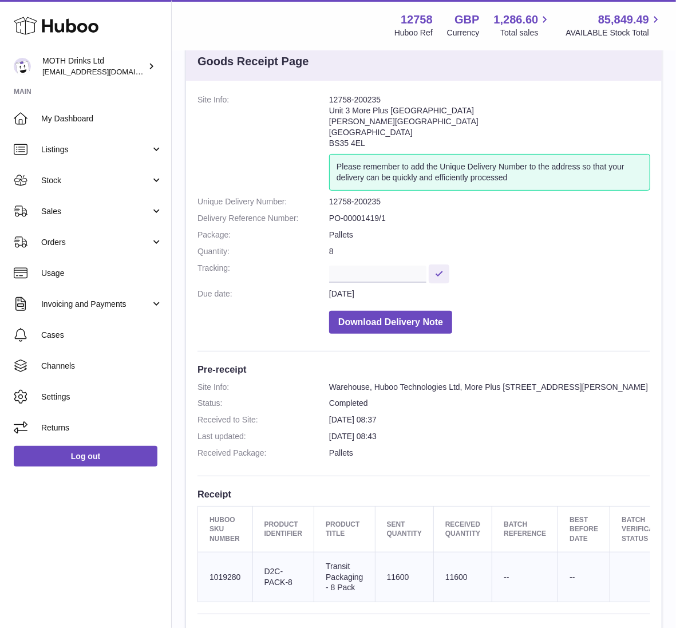
drag, startPoint x: 372, startPoint y: 97, endPoint x: 432, endPoint y: 97, distance: 60.1
click at [434, 97] on dl "Site Info: 12758-200235 Unit 3 More Plus Central Park Hudson Avenue Severn Beac…" at bounding box center [423, 216] width 453 height 245
copy dl "12758-200235"
